Goal: Navigation & Orientation: Understand site structure

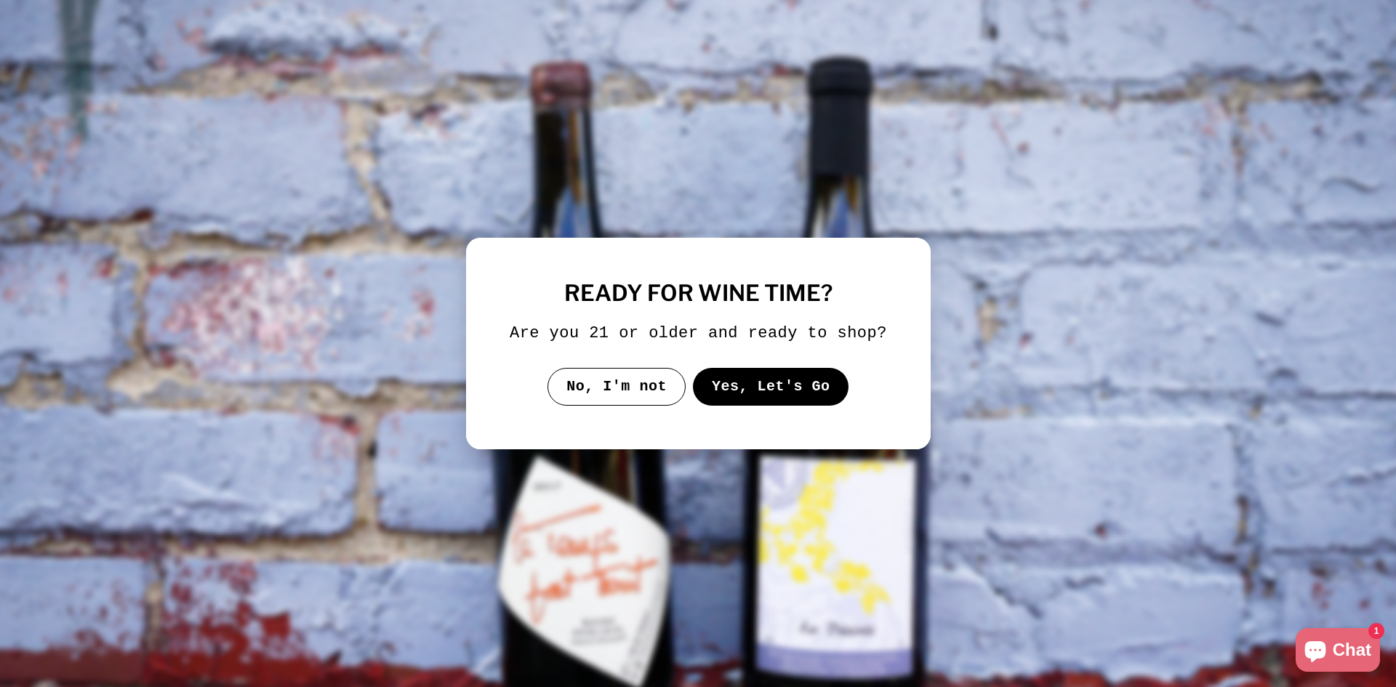
click at [748, 379] on button "Yes, Let's Go" at bounding box center [770, 387] width 156 height 38
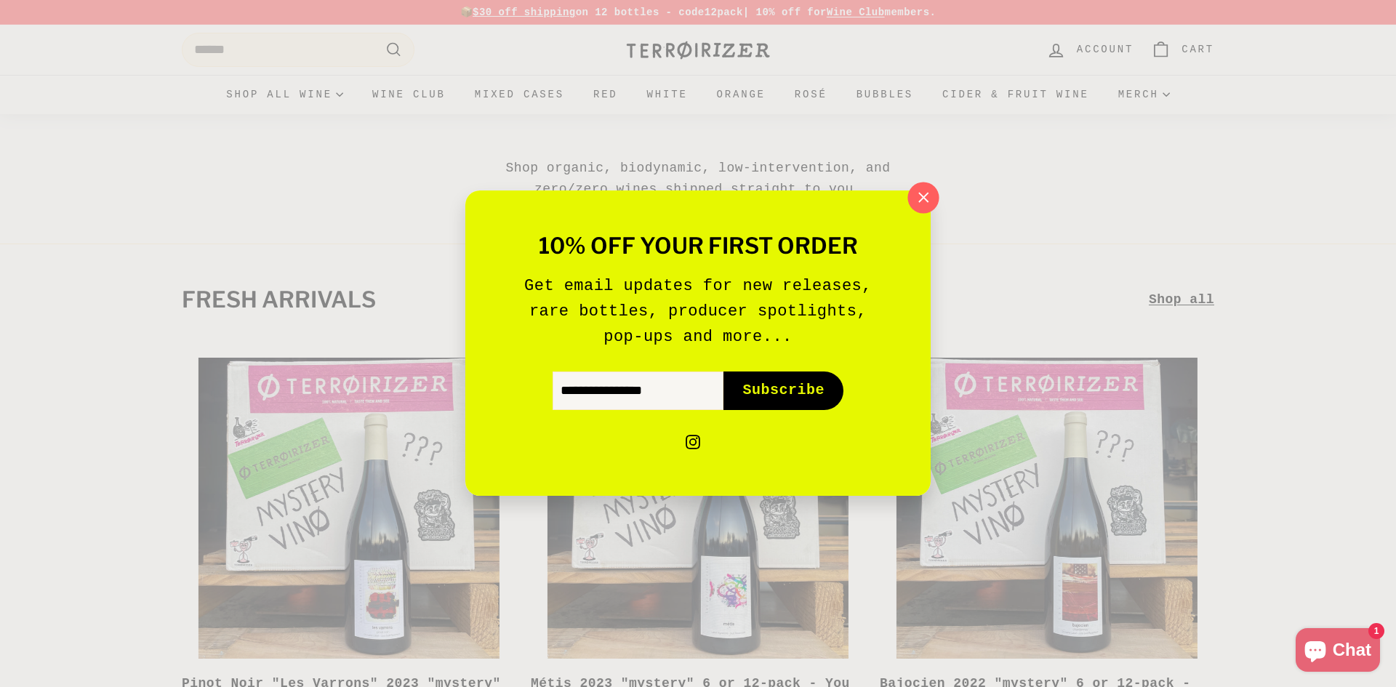
click at [915, 192] on icon "button" at bounding box center [923, 198] width 22 height 22
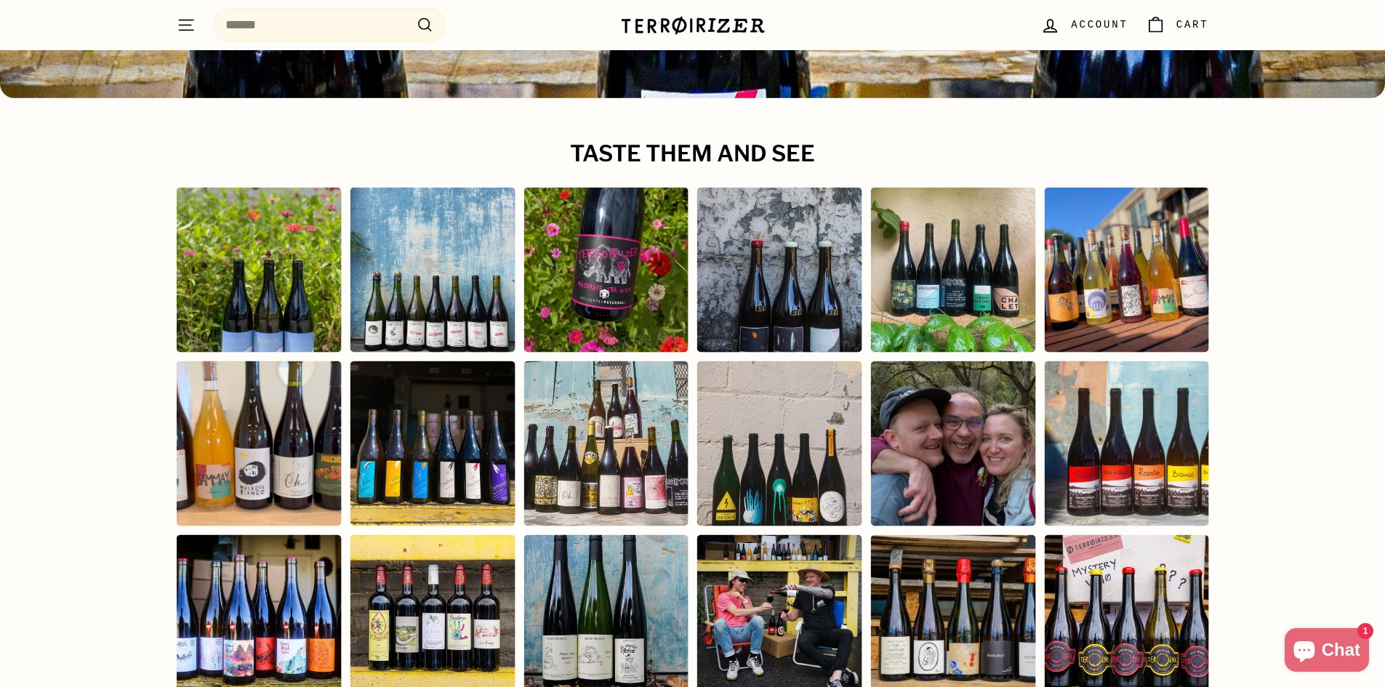
scroll to position [6313, 0]
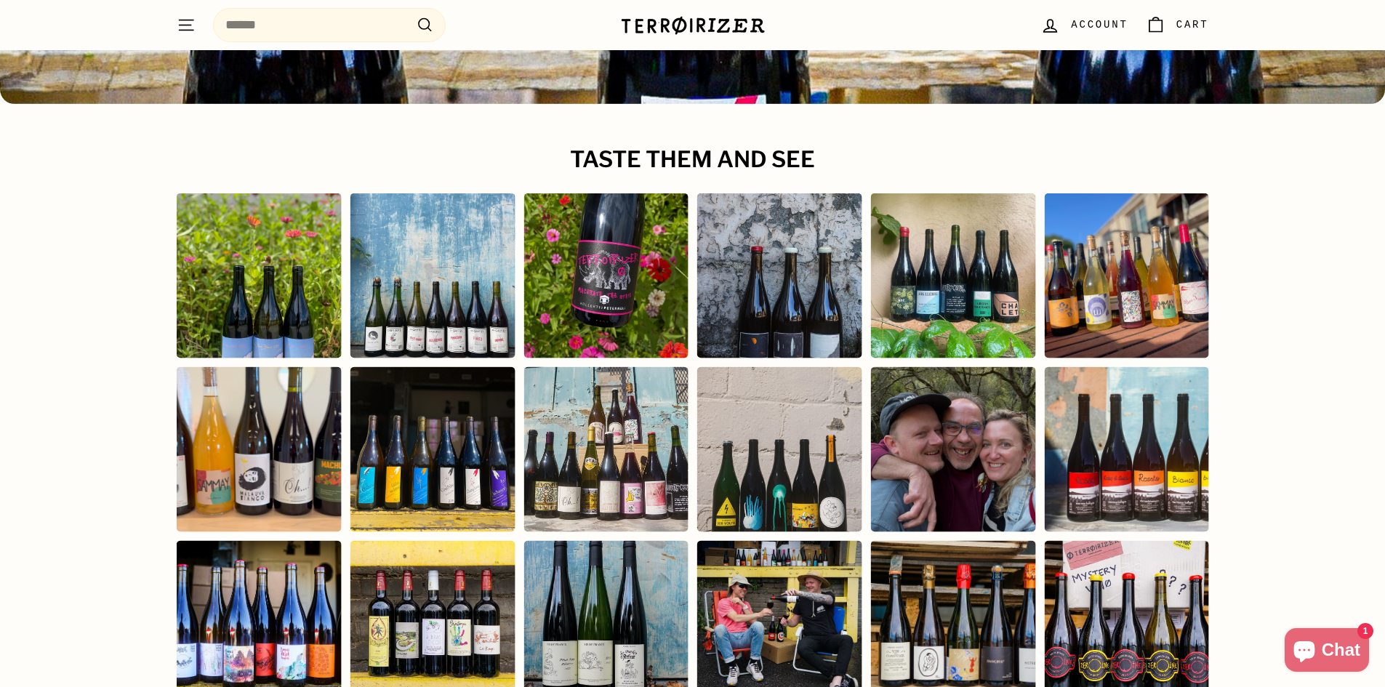
click at [802, 612] on div "Instagram post opens in a popup" at bounding box center [778, 622] width 165 height 165
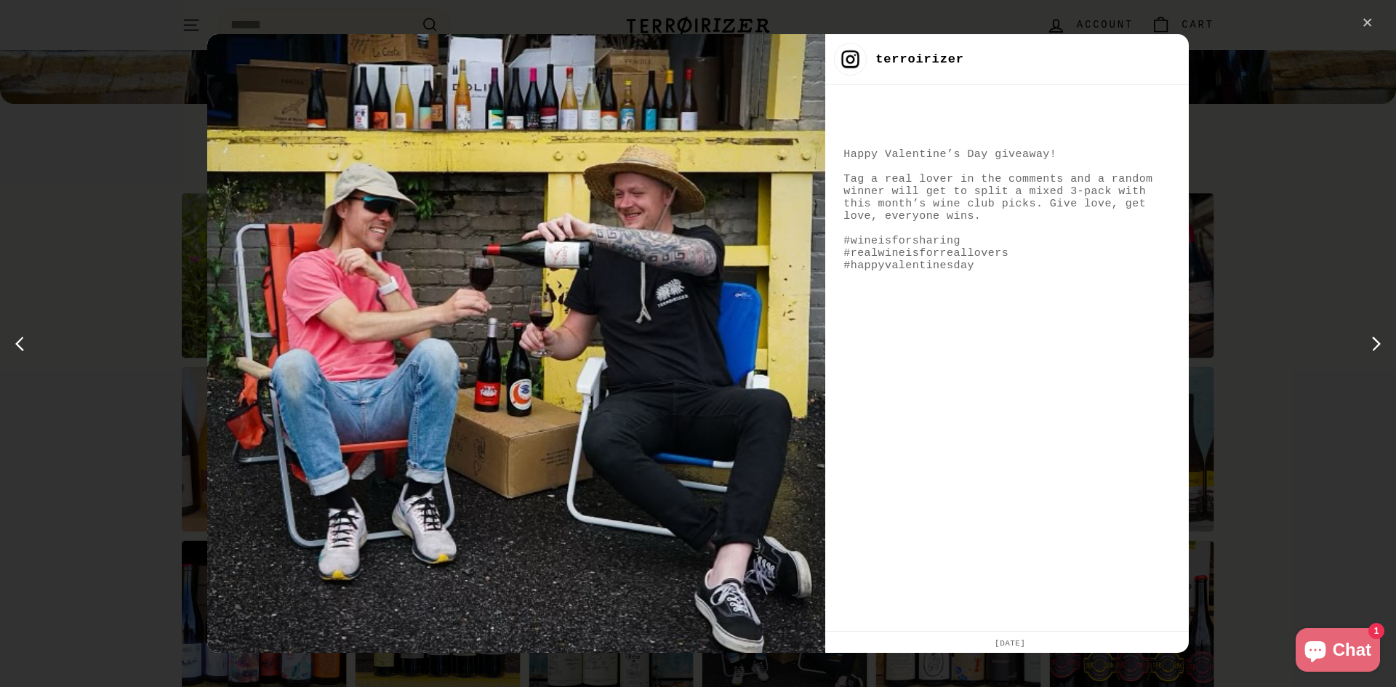
click at [1361, 25] on div "✕" at bounding box center [1367, 23] width 22 height 22
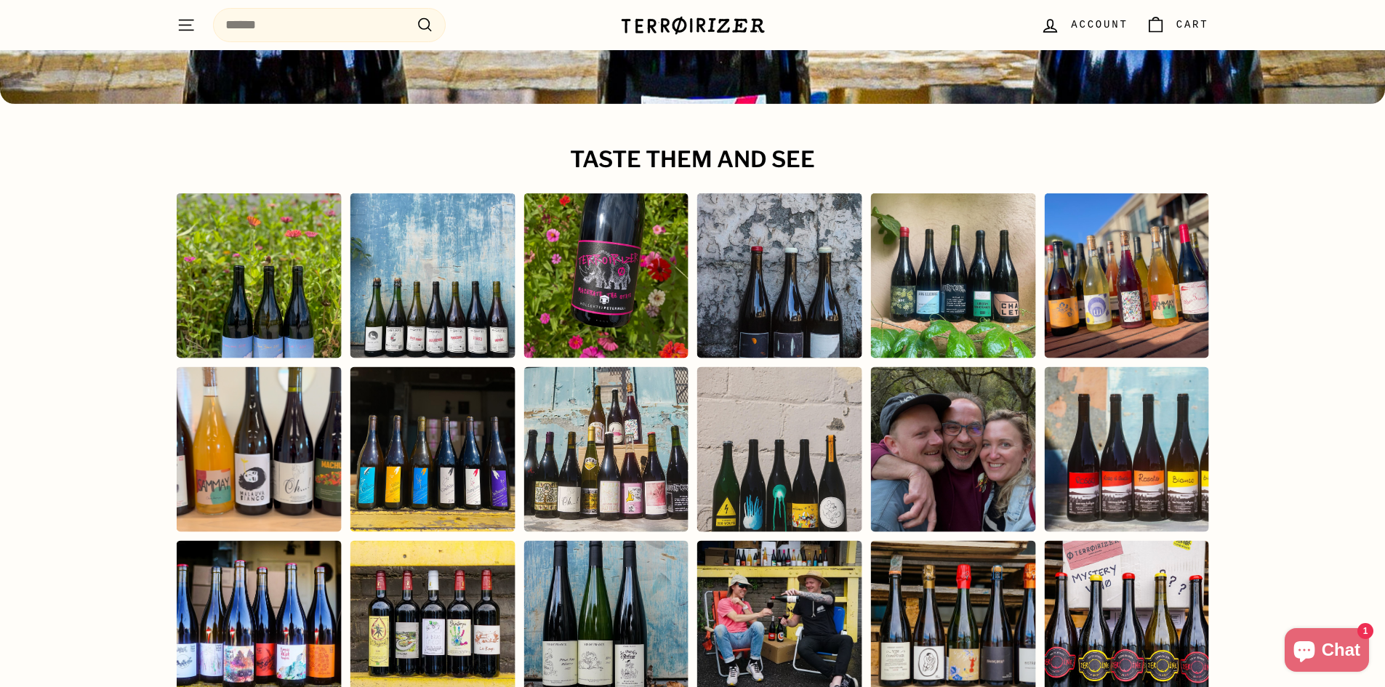
click at [1018, 460] on div "Instagram post opens in a popup" at bounding box center [952, 449] width 165 height 165
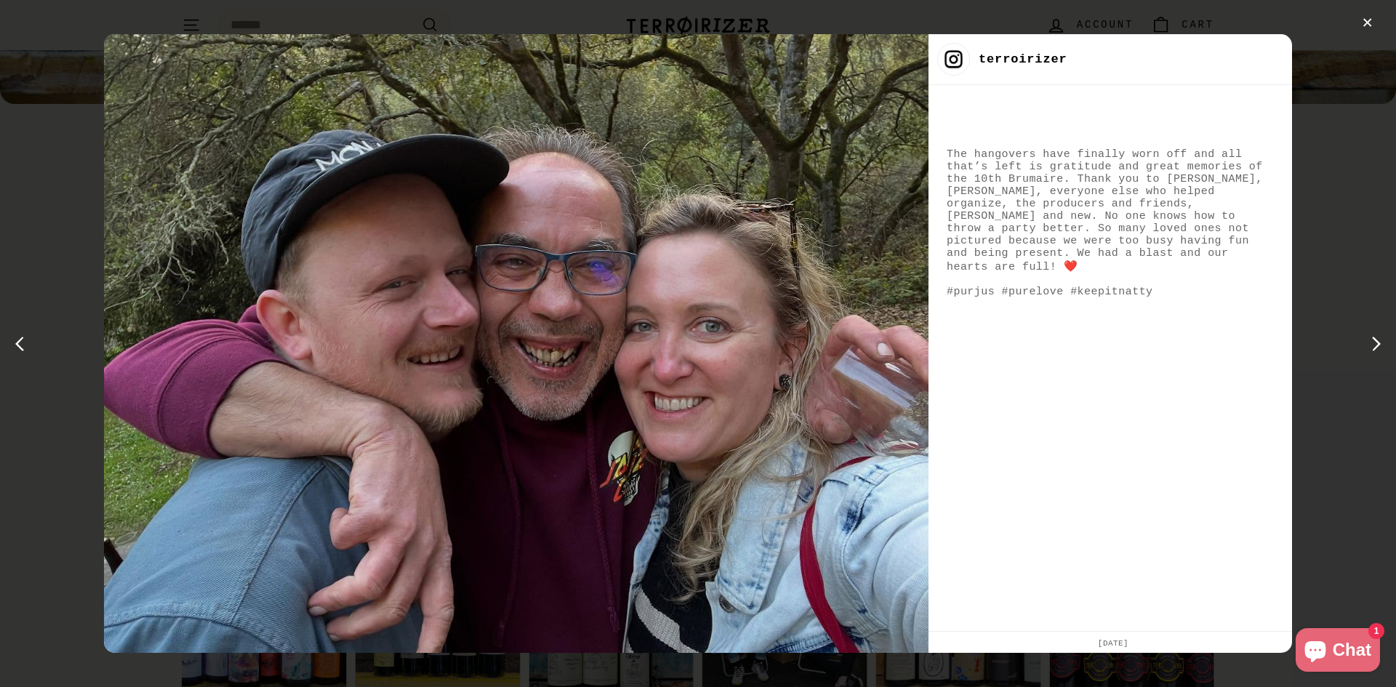
click at [1369, 23] on div "✕" at bounding box center [1367, 23] width 22 height 22
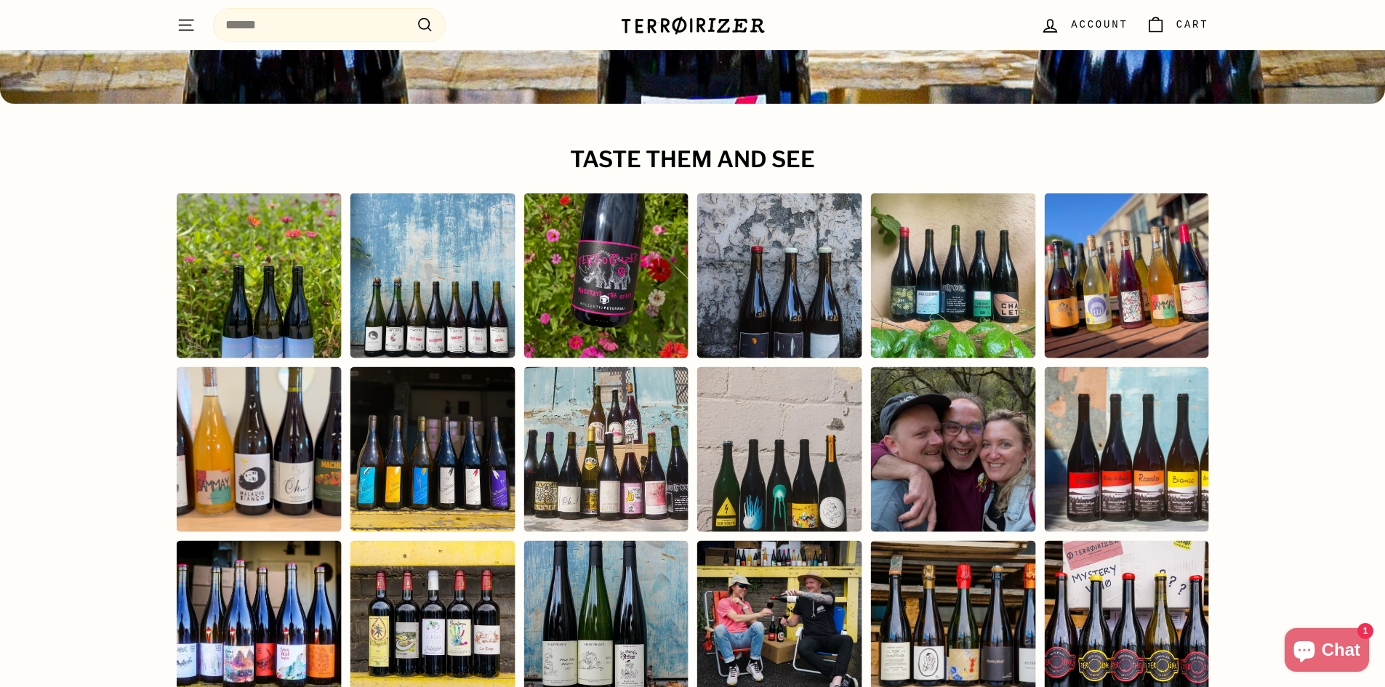
click at [829, 542] on div "Instagram post opens in a popup" at bounding box center [778, 622] width 165 height 165
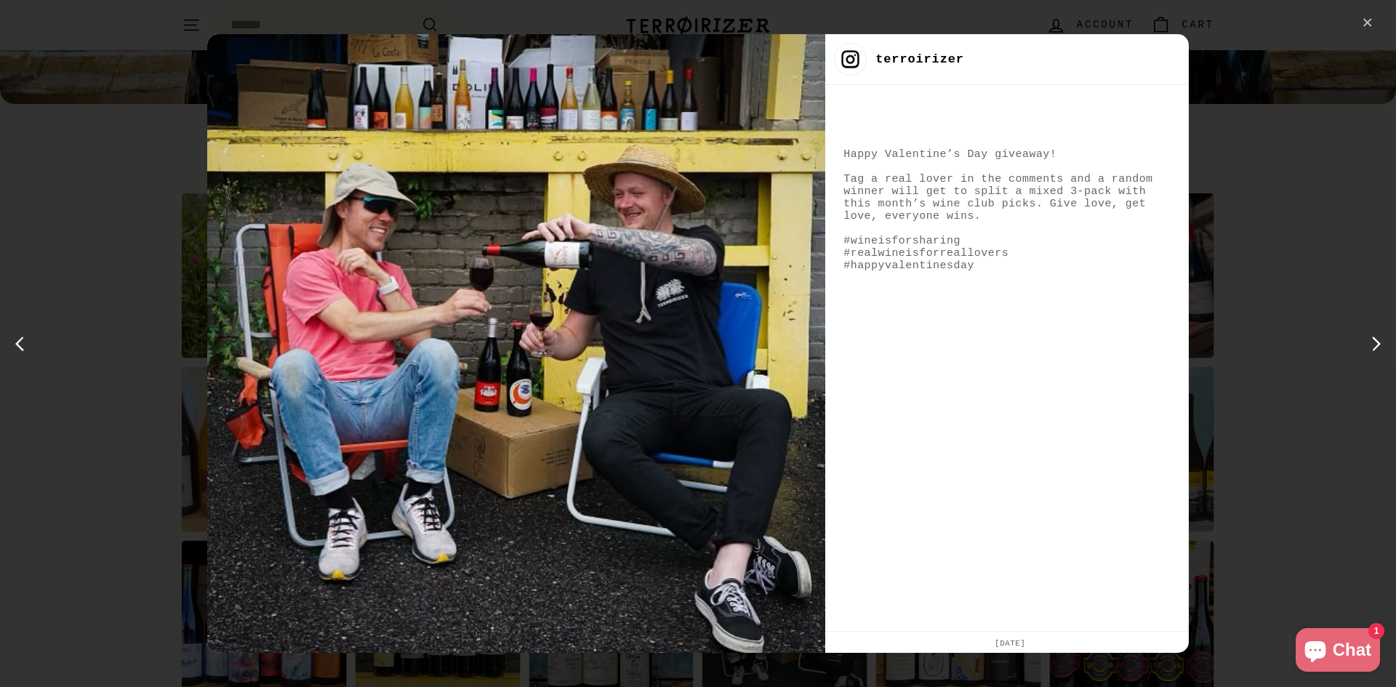
click at [1363, 17] on div "✕" at bounding box center [1367, 23] width 22 height 22
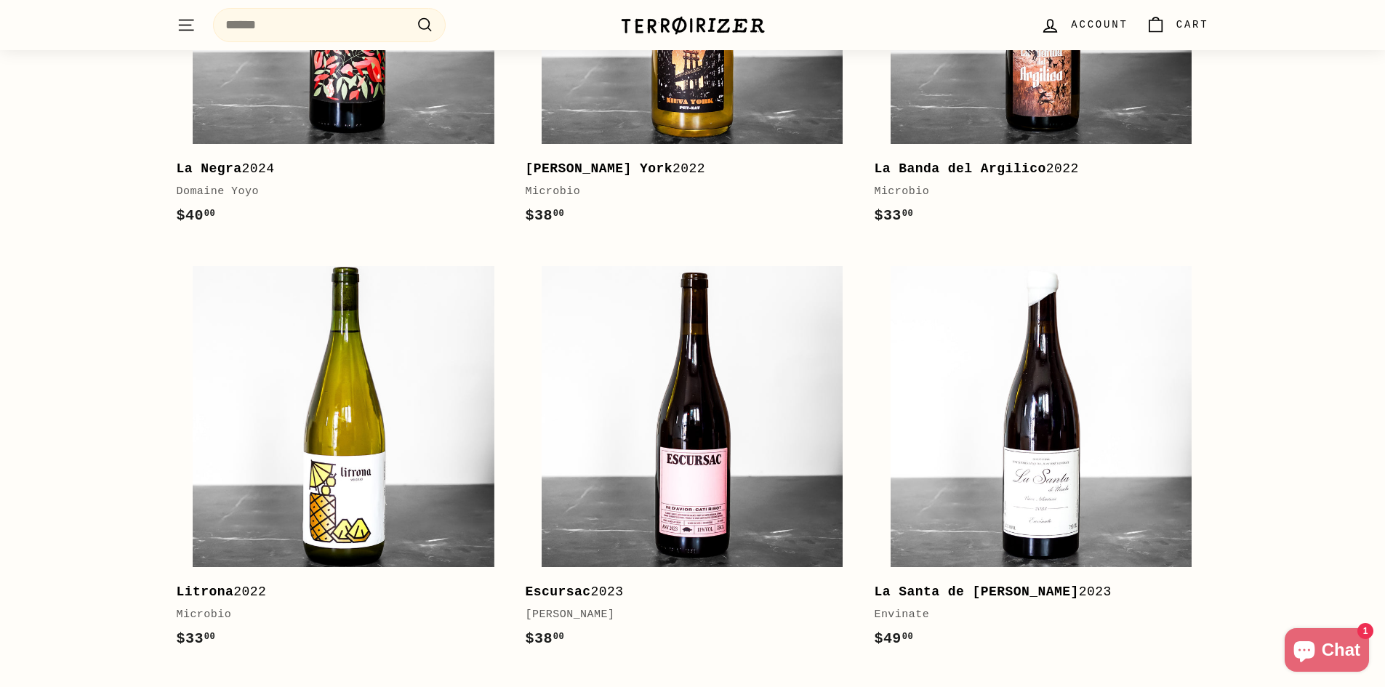
scroll to position [1225, 0]
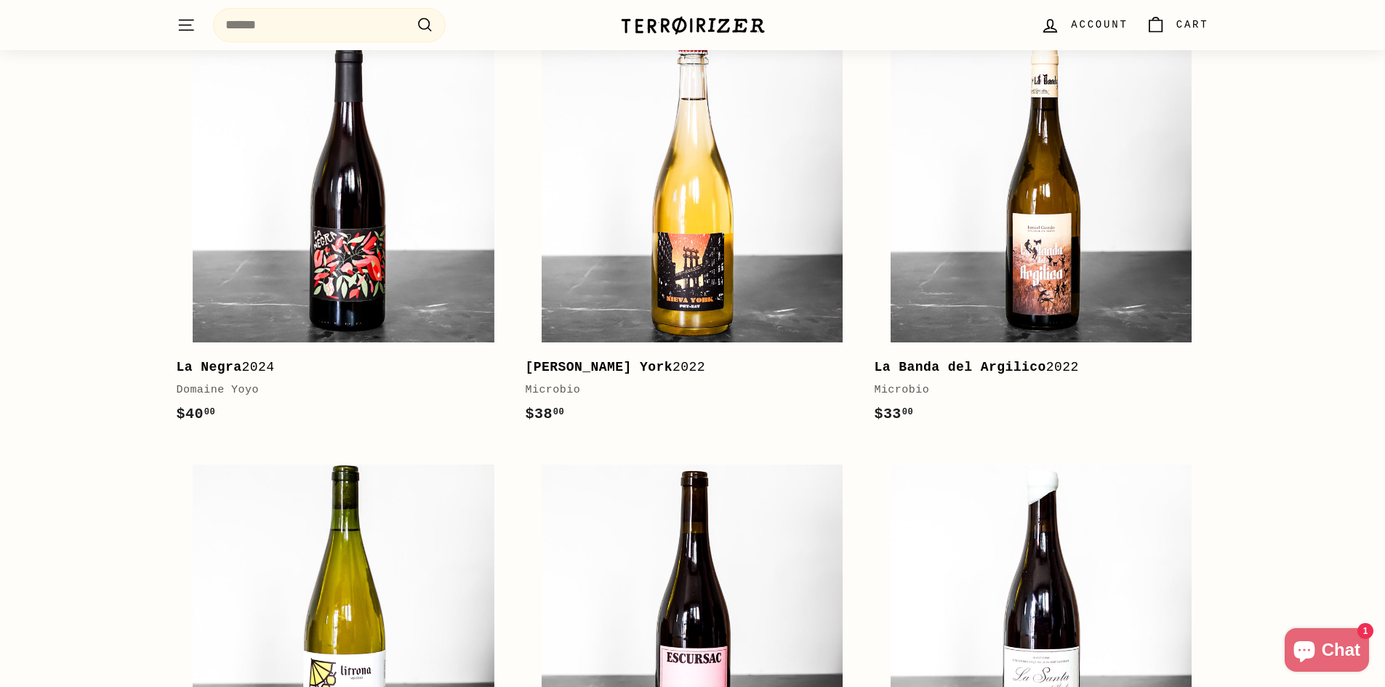
click at [191, 22] on icon ". . ." at bounding box center [186, 25] width 19 height 20
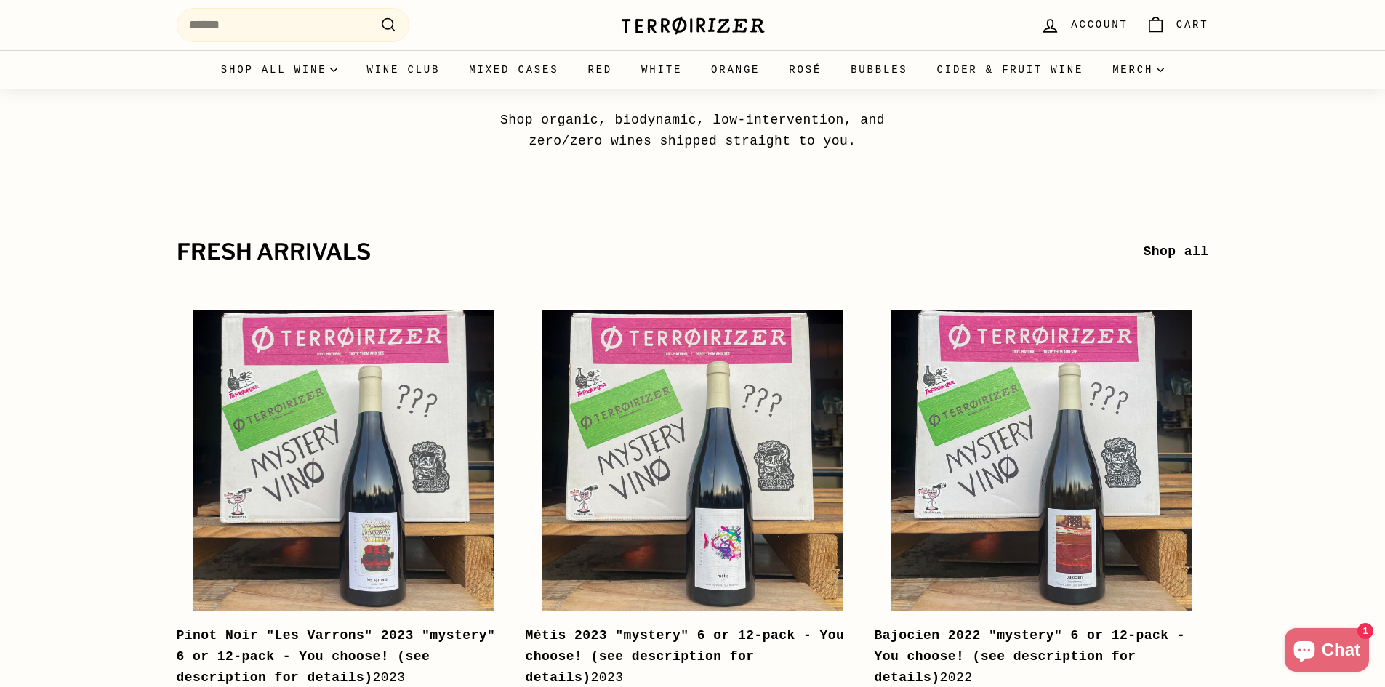
scroll to position [0, 0]
